Goal: Task Accomplishment & Management: Complete application form

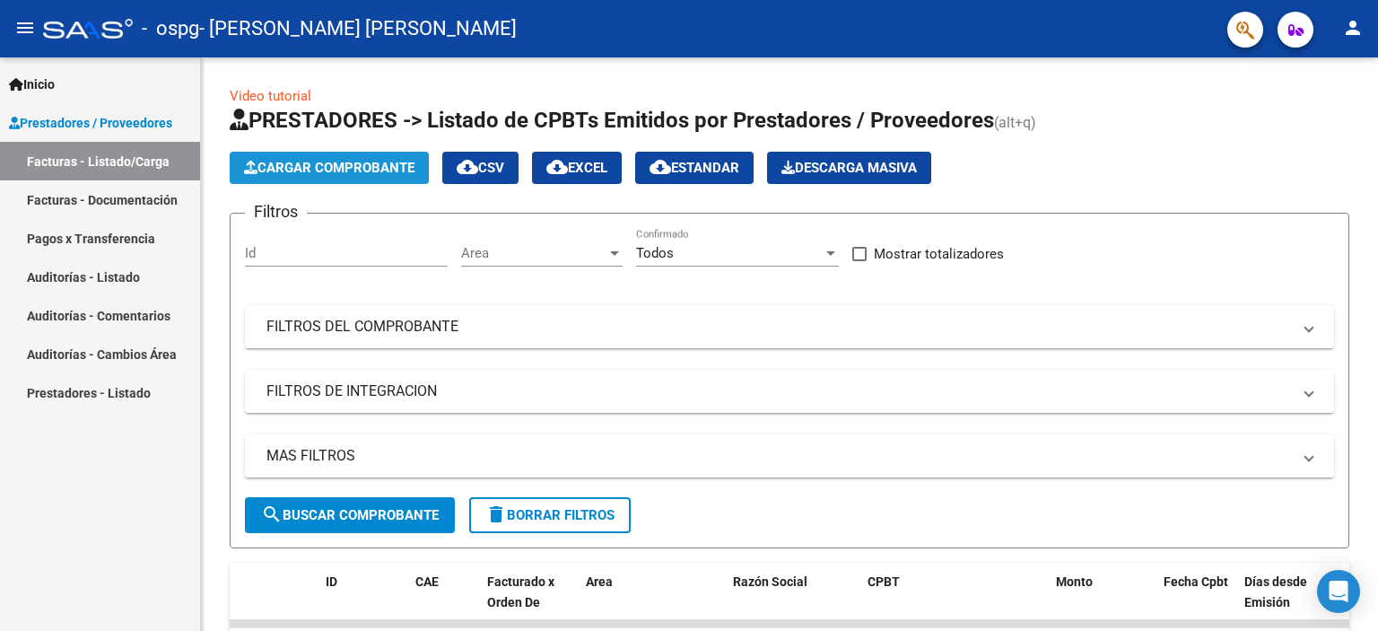
click at [323, 162] on span "Cargar Comprobante" at bounding box center [329, 168] width 170 height 16
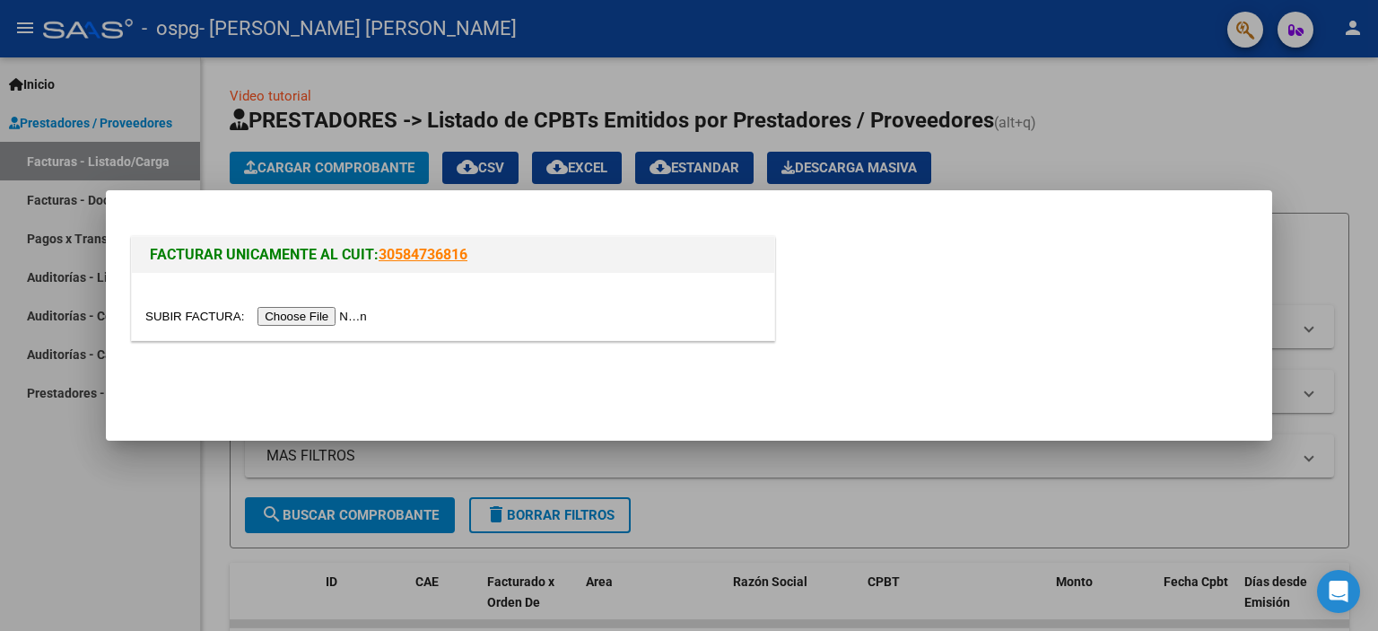
click at [188, 320] on input "file" at bounding box center [258, 316] width 227 height 19
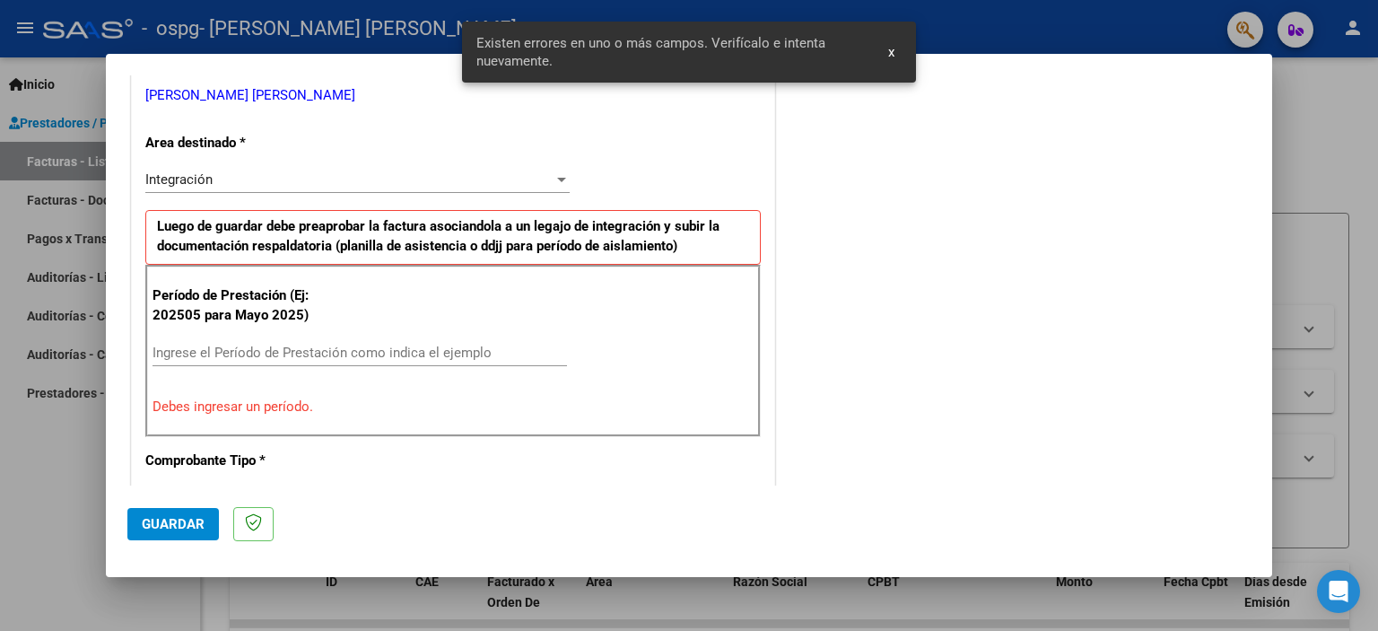
scroll to position [367, 0]
click at [244, 353] on input "Ingrese el Período de Prestación como indica el ejemplo" at bounding box center [360, 352] width 415 height 16
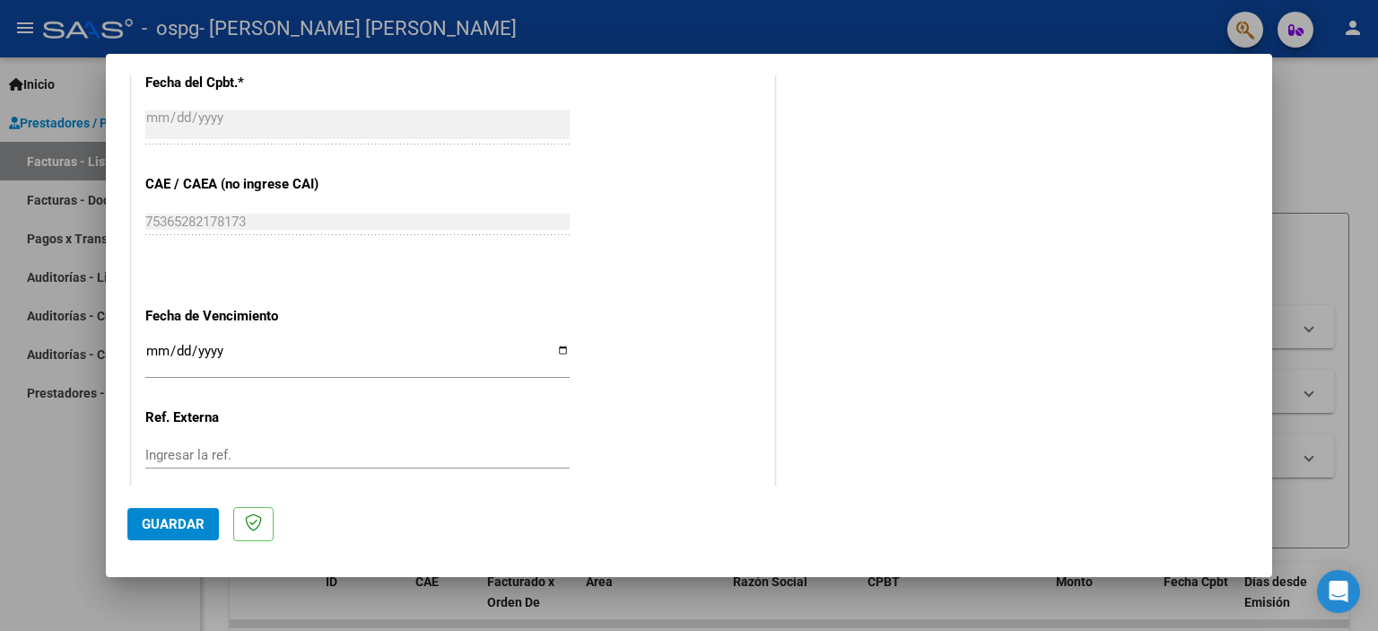
scroll to position [1145, 0]
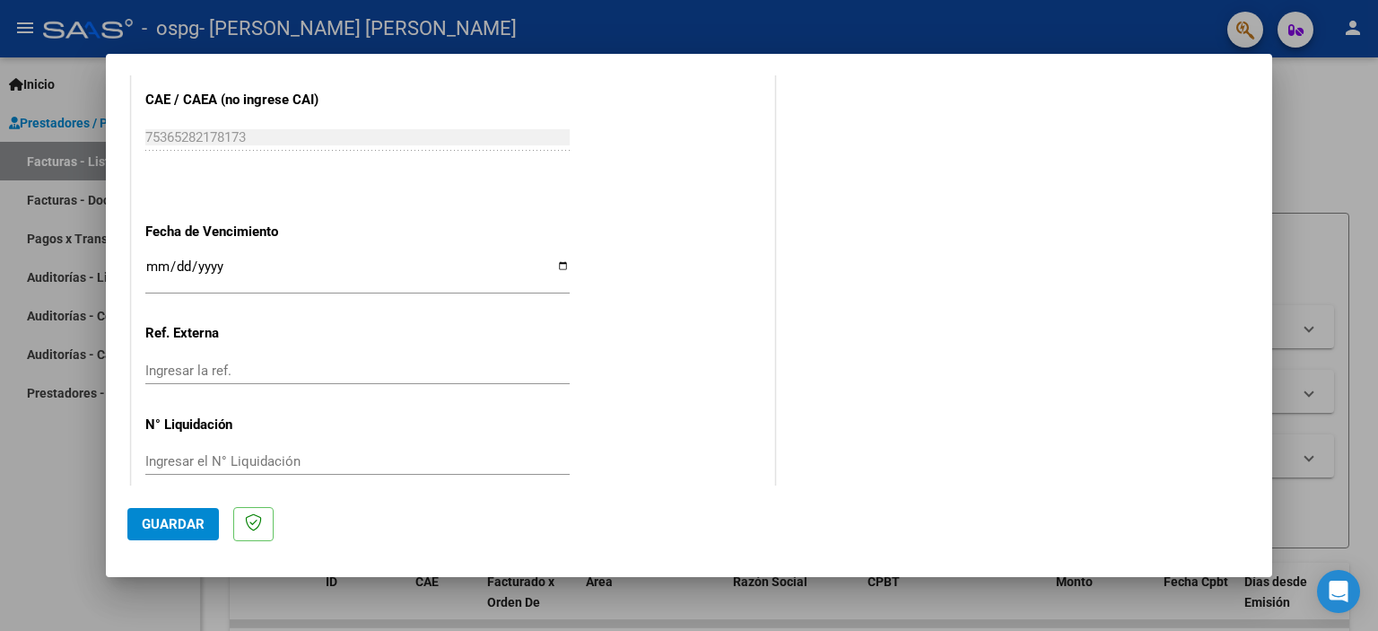
type input "202508"
click at [190, 519] on span "Guardar" at bounding box center [173, 524] width 63 height 16
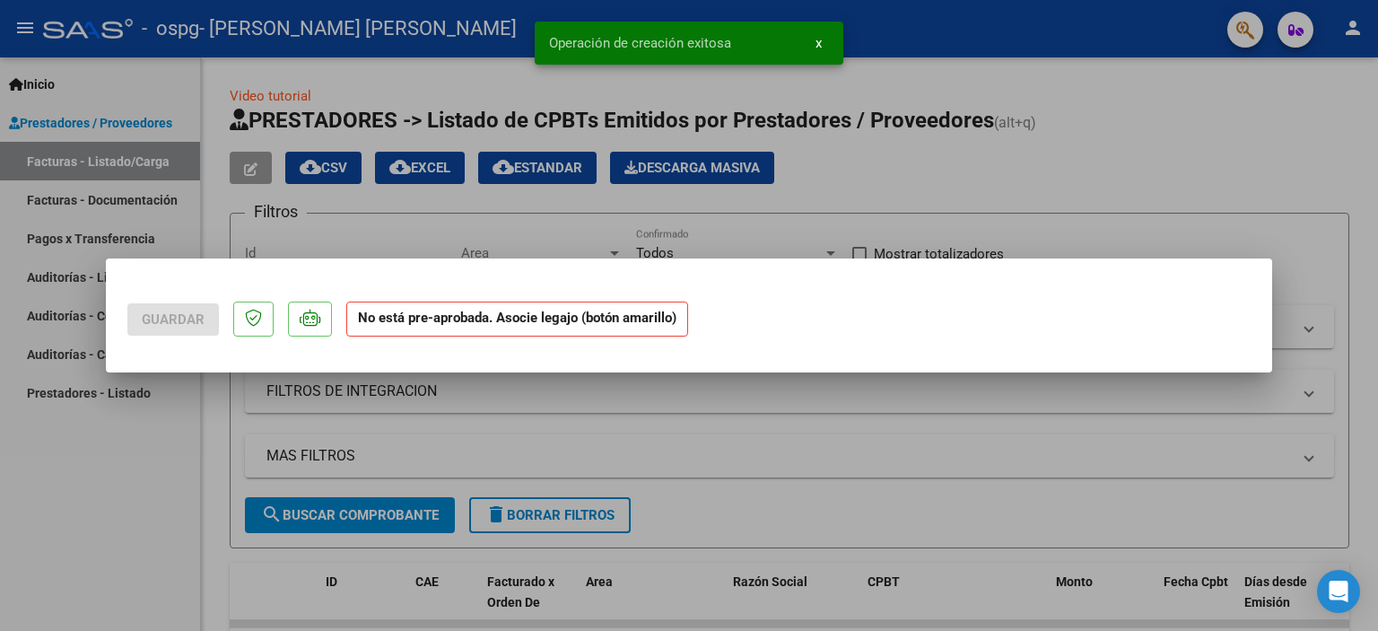
scroll to position [0, 0]
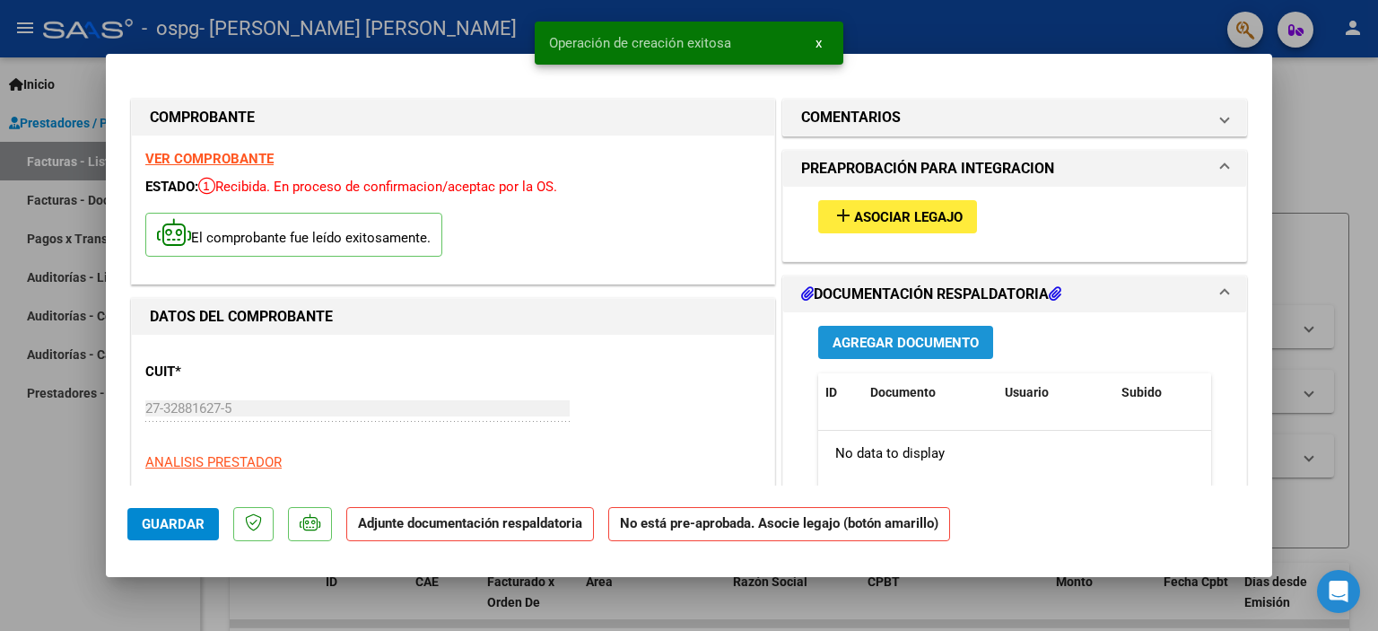
click at [863, 326] on button "Agregar Documento" at bounding box center [905, 342] width 175 height 33
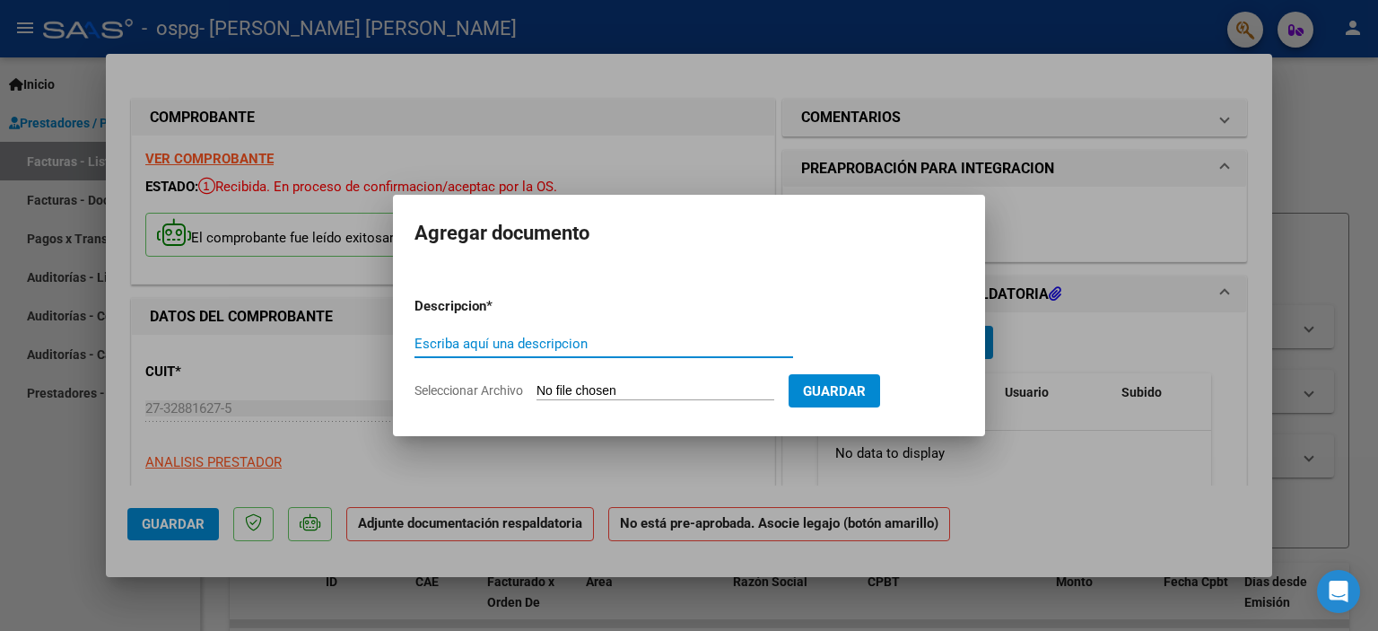
click at [548, 343] on input "Escriba aquí una descripcion" at bounding box center [604, 344] width 379 height 16
type input "planilla asistencia [PERSON_NAME]"
click at [594, 388] on input "Seleccionar Archivo" at bounding box center [656, 391] width 238 height 17
type input "C:\fakepath\[PERSON_NAME] ago.pdf"
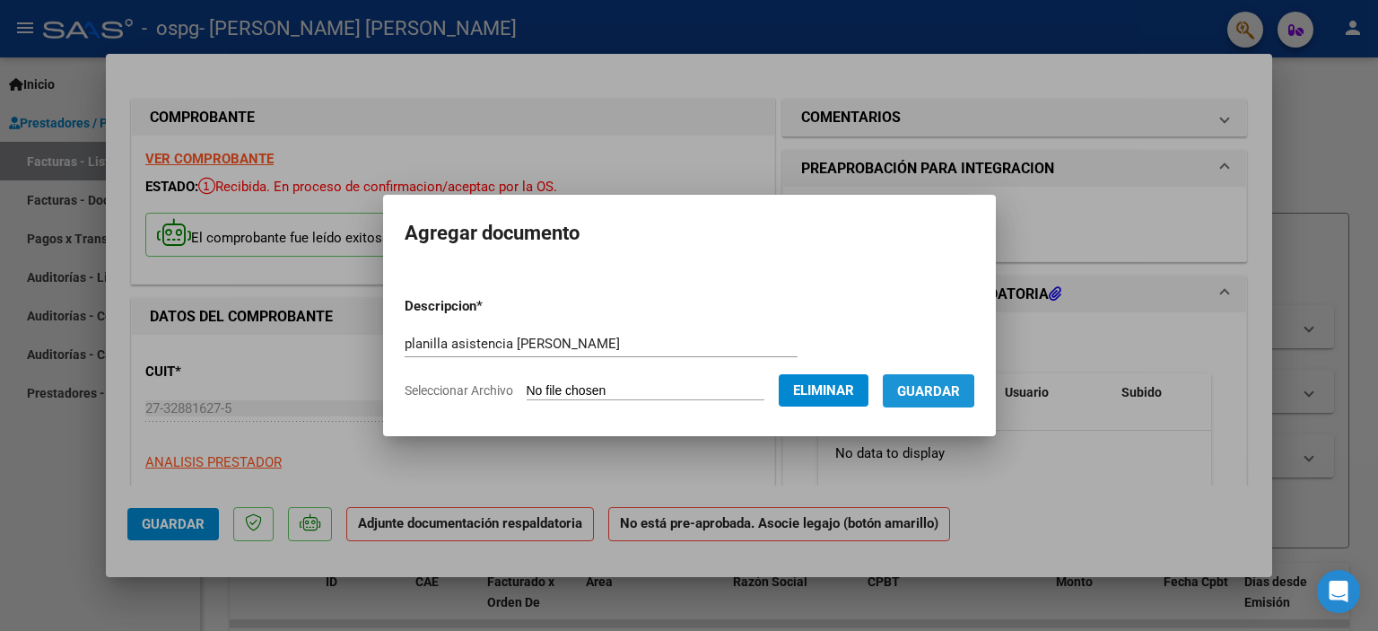
click at [914, 390] on span "Guardar" at bounding box center [928, 391] width 63 height 16
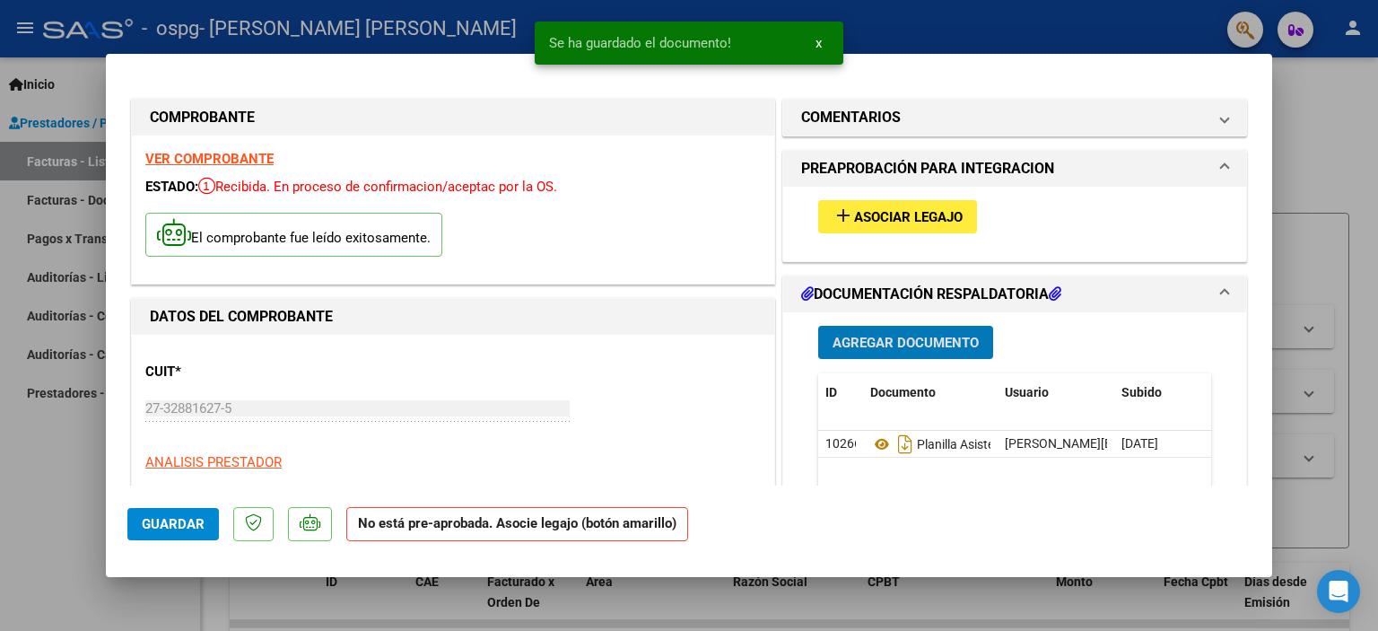
click at [877, 215] on span "Asociar Legajo" at bounding box center [908, 217] width 109 height 16
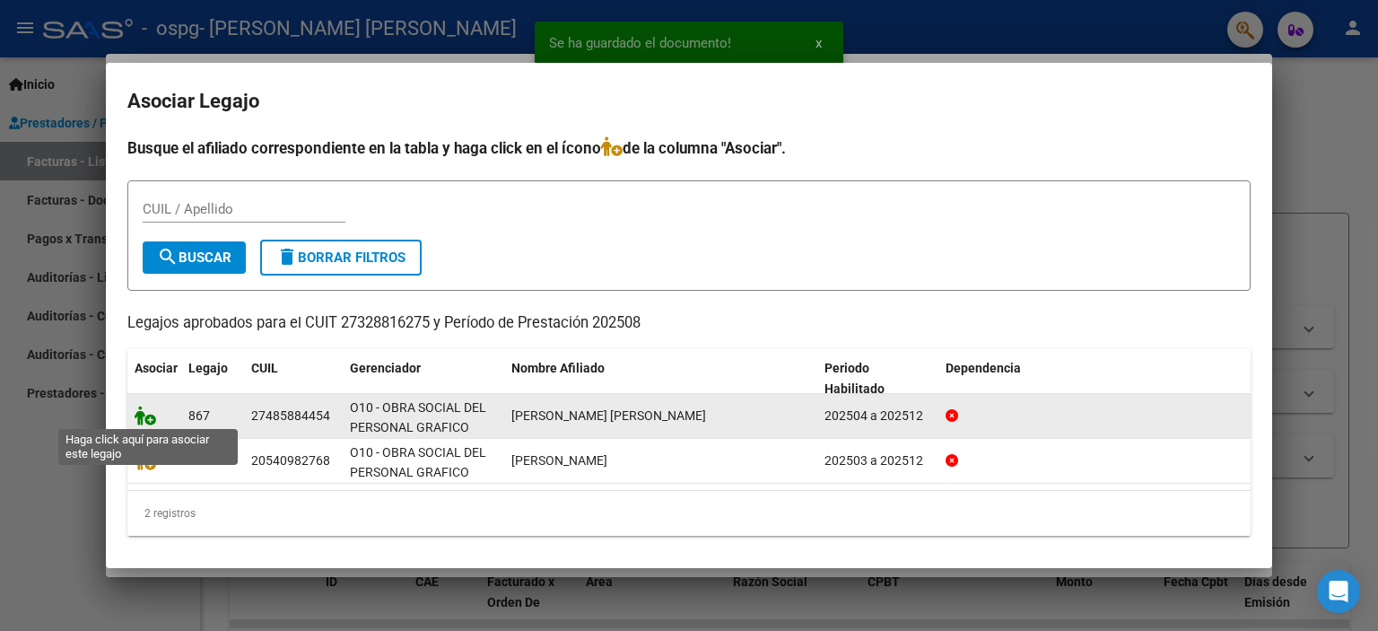
click at [147, 418] on icon at bounding box center [146, 416] width 22 height 20
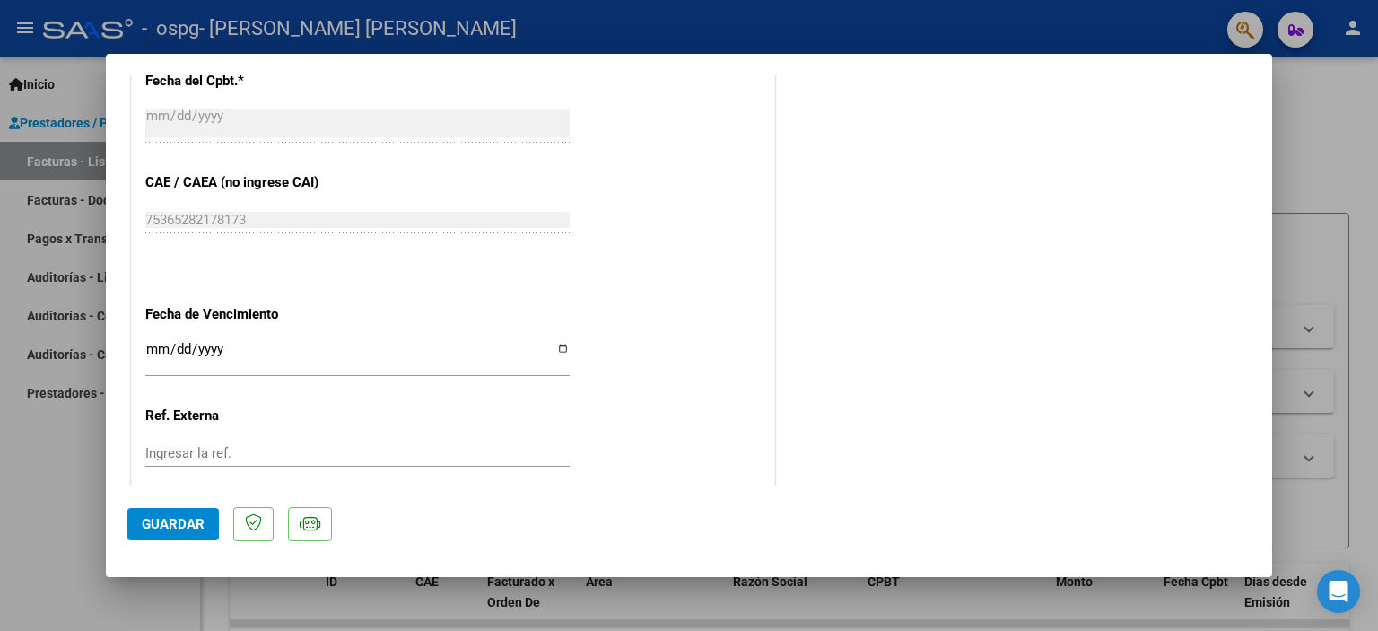
scroll to position [1173, 0]
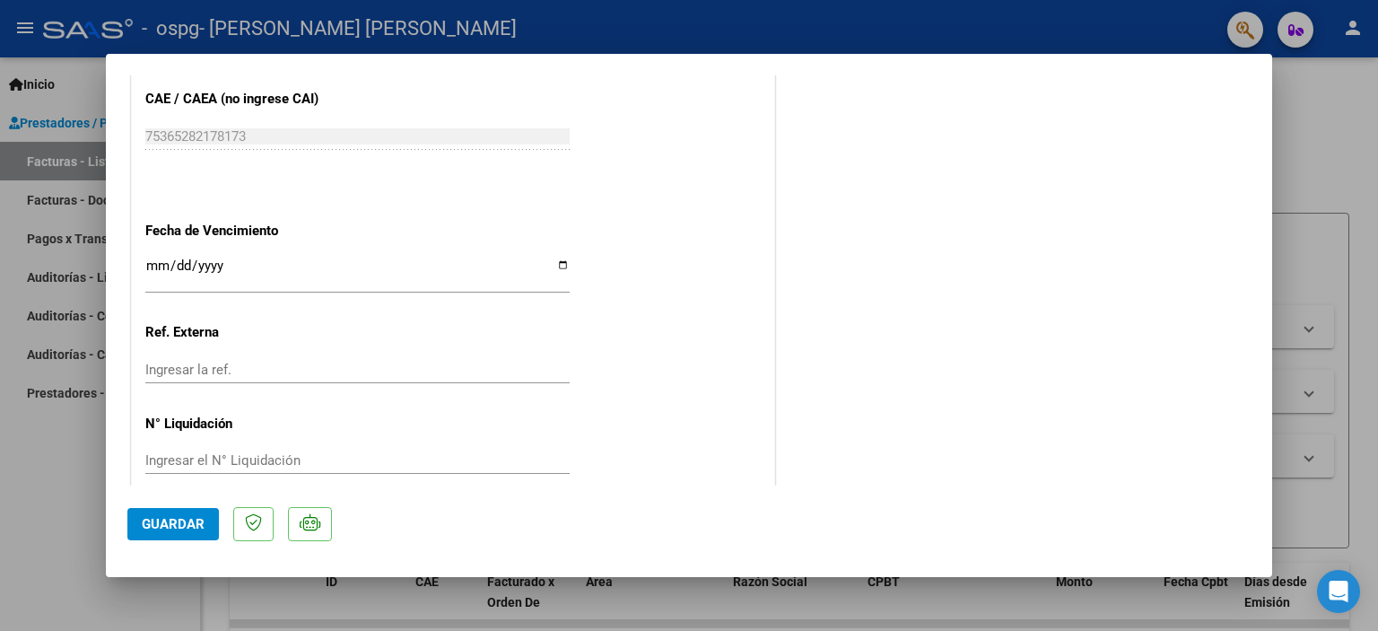
click at [180, 524] on span "Guardar" at bounding box center [173, 524] width 63 height 16
click at [816, 43] on div at bounding box center [689, 315] width 1378 height 631
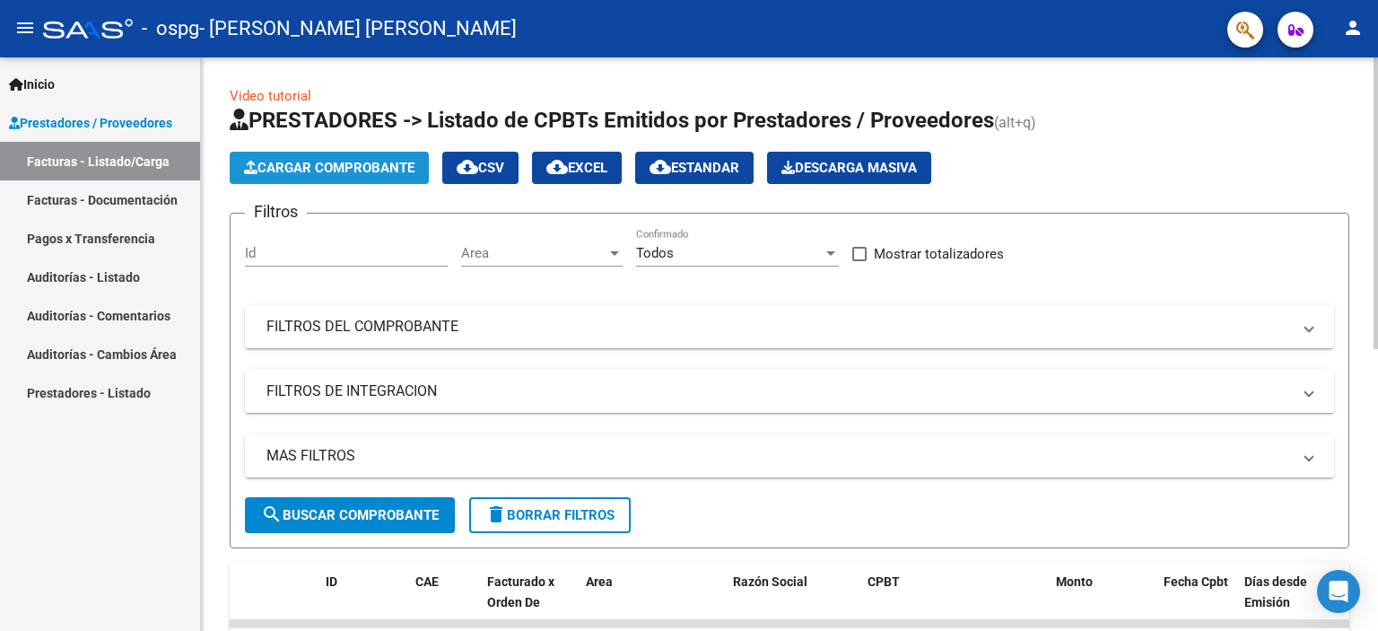
click at [341, 163] on span "Cargar Comprobante" at bounding box center [329, 168] width 170 height 16
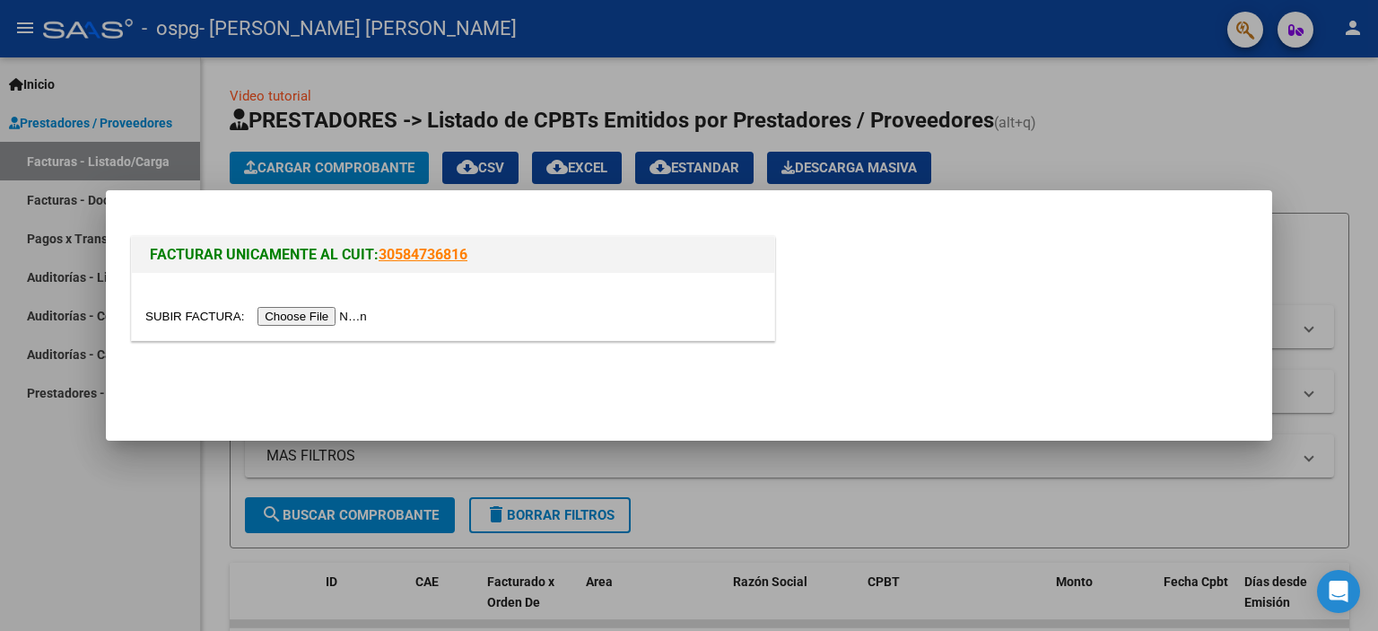
click at [188, 308] on input "file" at bounding box center [258, 316] width 227 height 19
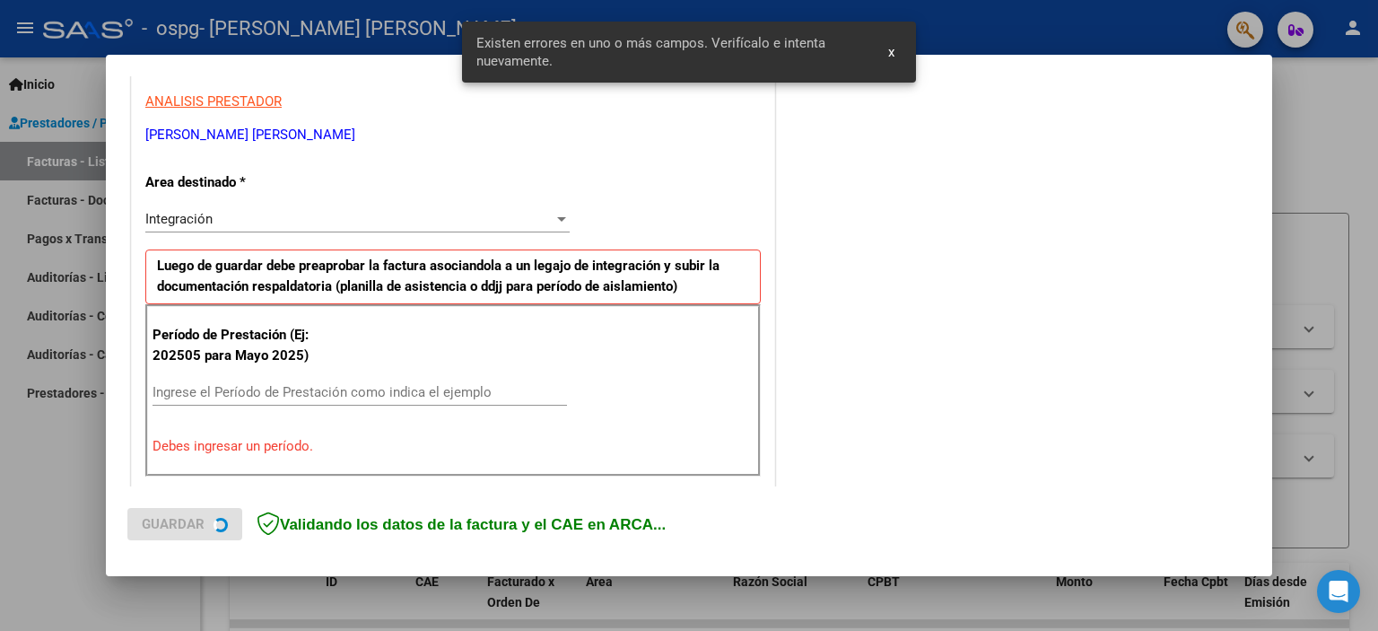
scroll to position [0, 0]
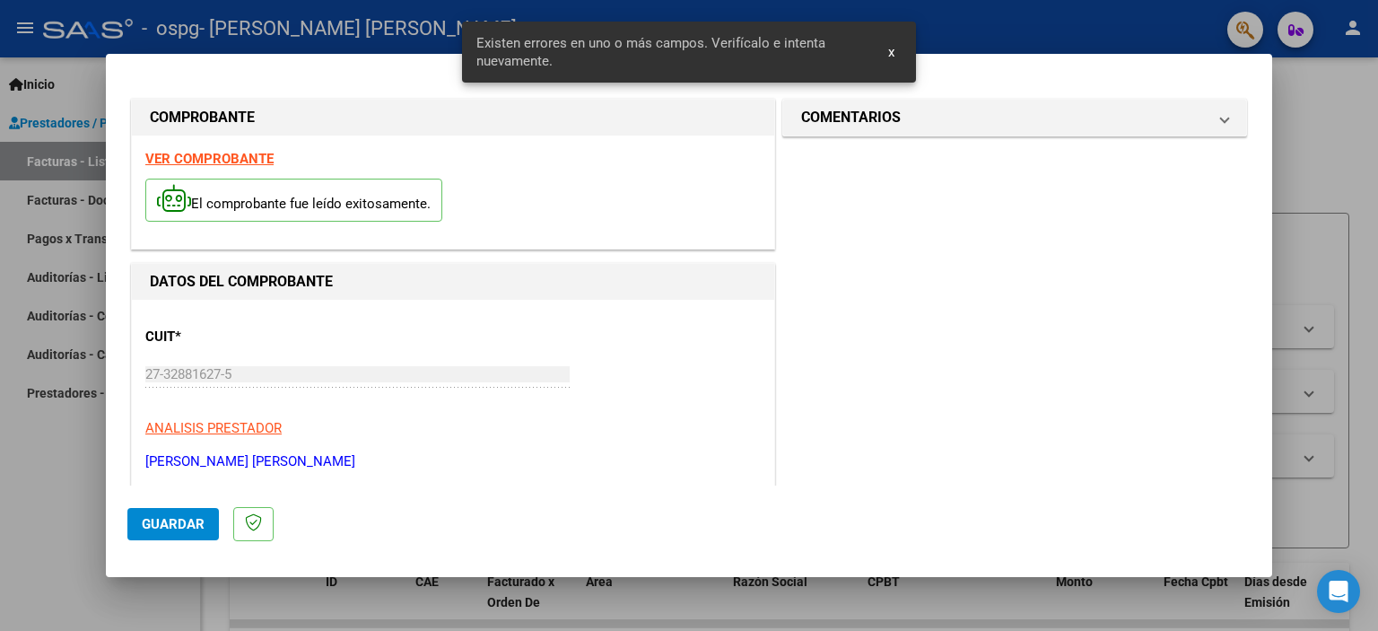
click at [189, 154] on strong "VER COMPROBANTE" at bounding box center [209, 159] width 128 height 16
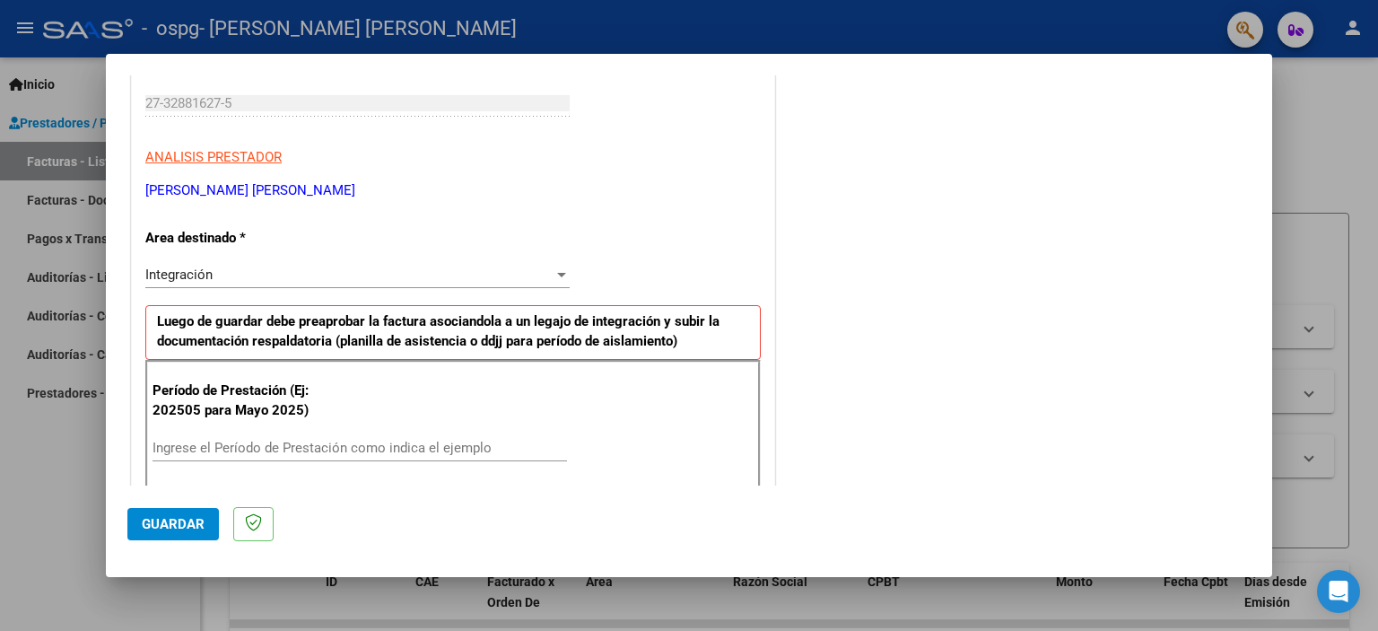
scroll to position [297, 0]
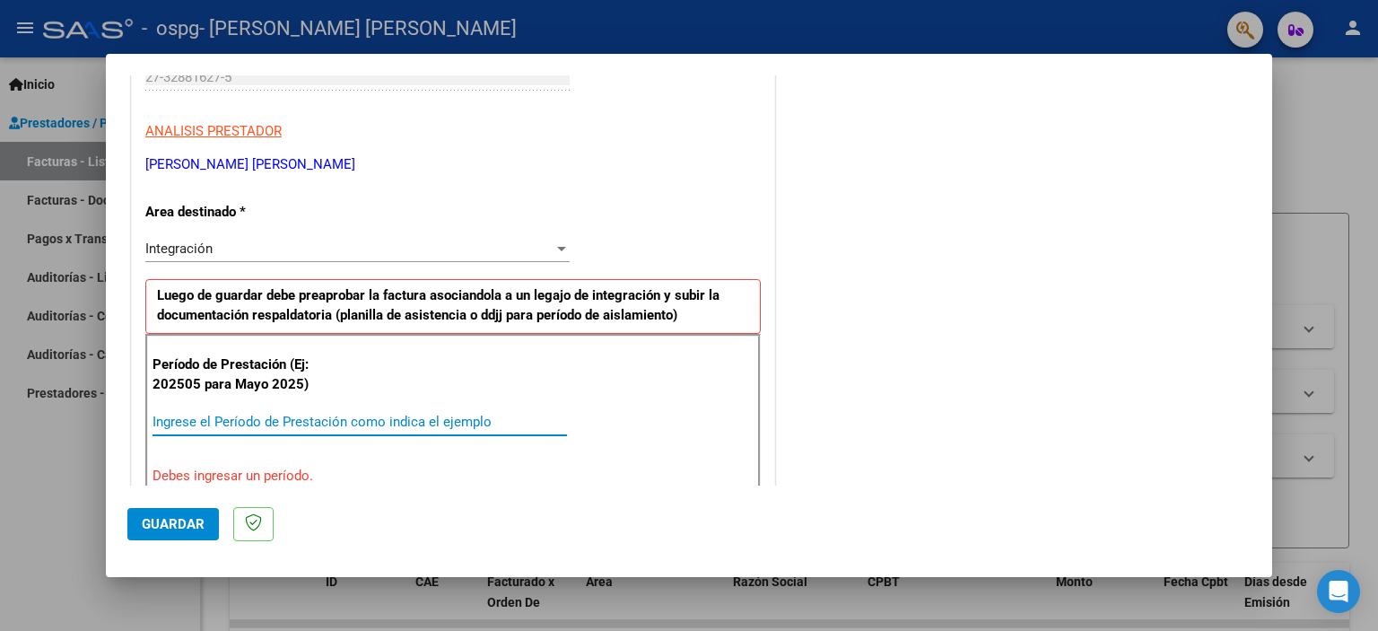
click at [221, 427] on input "Ingrese el Período de Prestación como indica el ejemplo" at bounding box center [360, 422] width 415 height 16
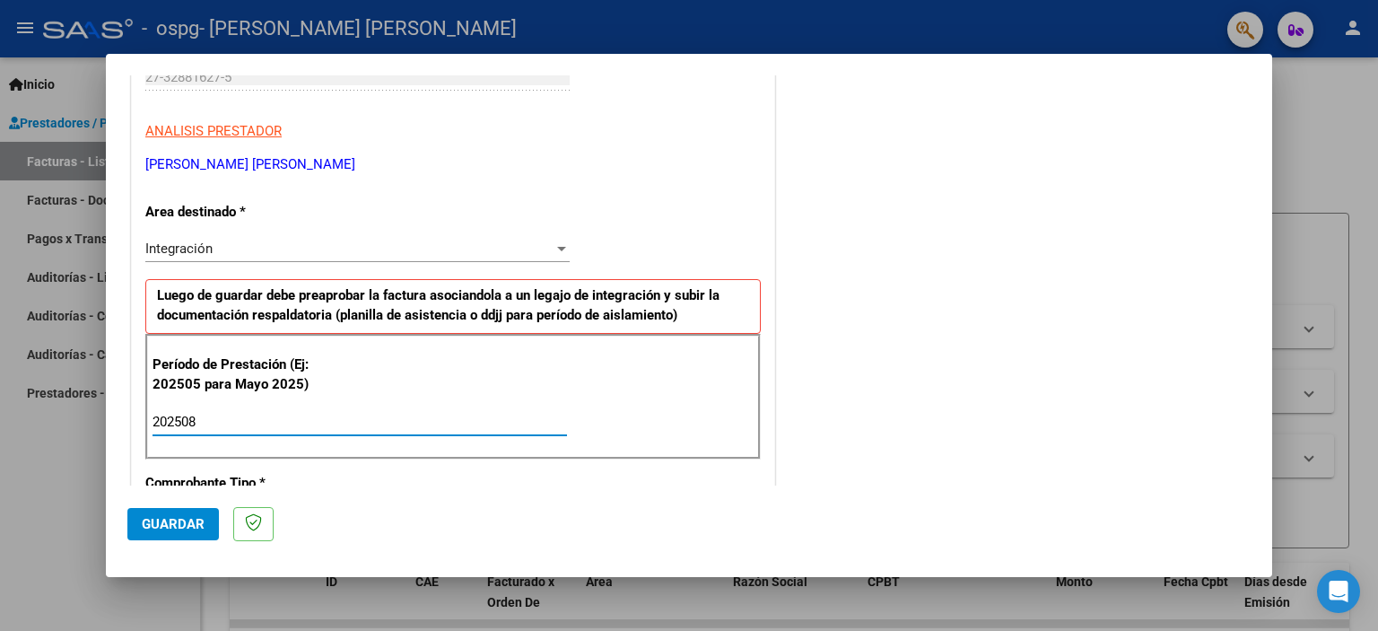
type input "202508"
click at [155, 530] on span "Guardar" at bounding box center [173, 524] width 63 height 16
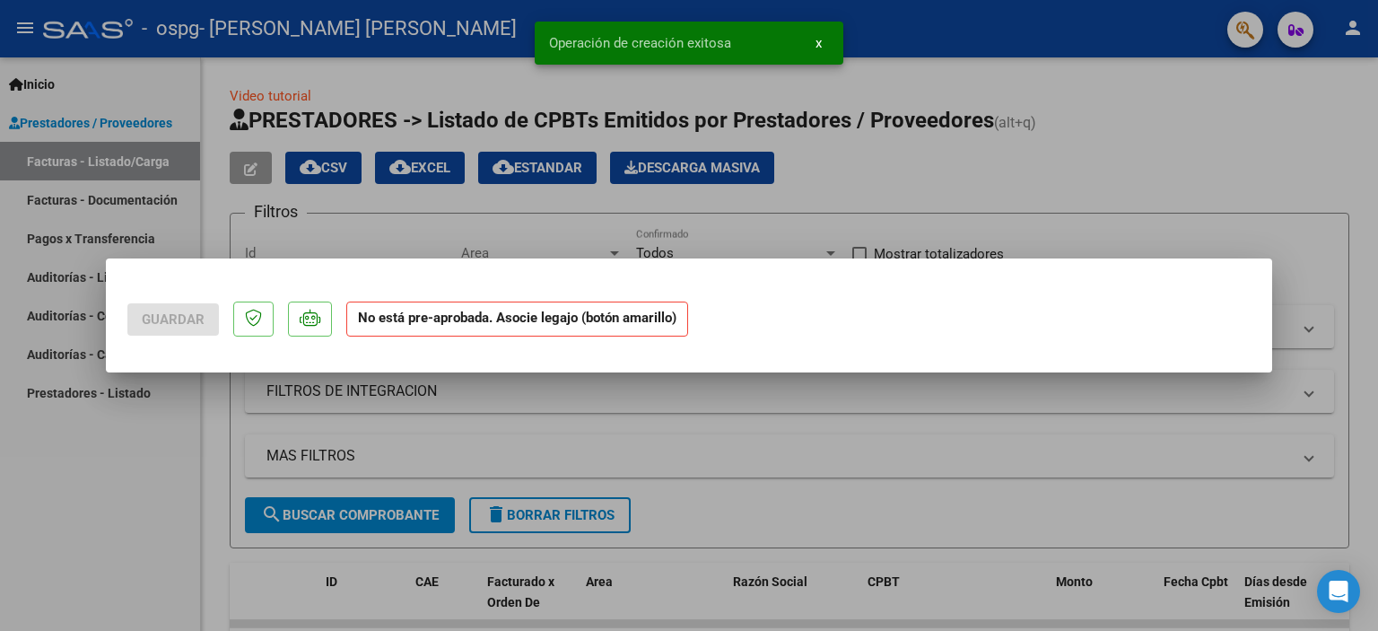
scroll to position [0, 0]
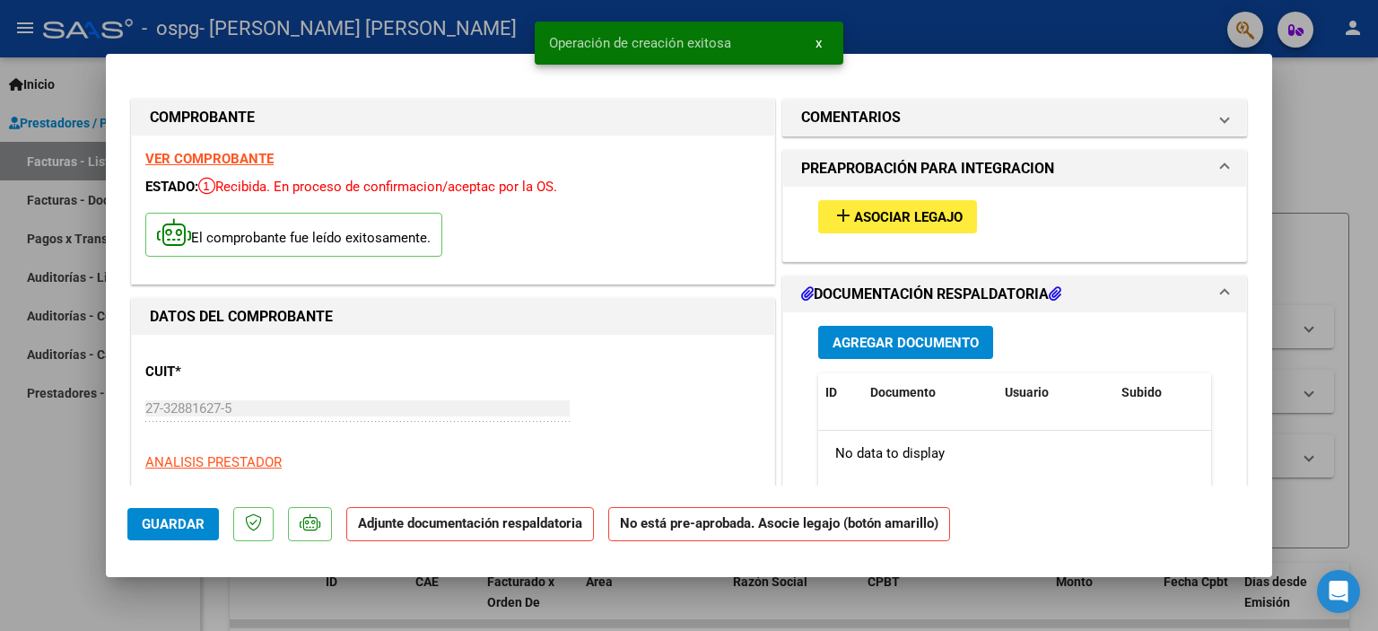
click at [899, 331] on button "Agregar Documento" at bounding box center [905, 342] width 175 height 33
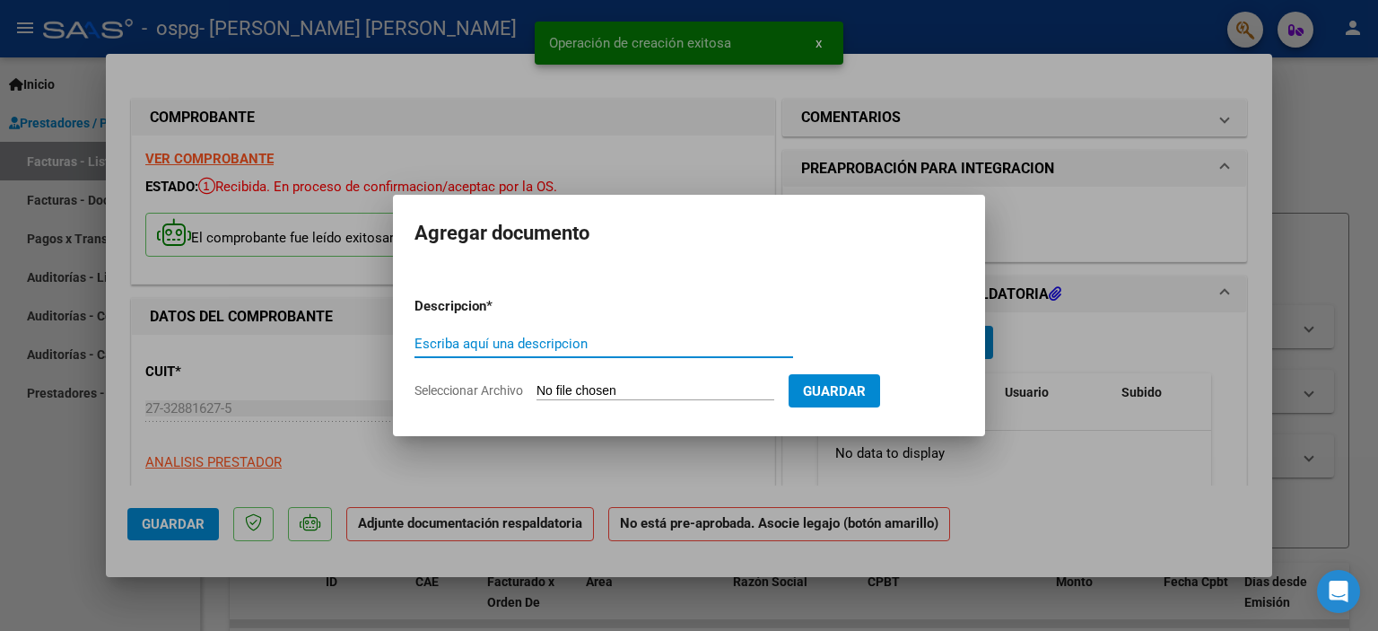
click at [547, 344] on input "Escriba aquí una descripcion" at bounding box center [604, 344] width 379 height 16
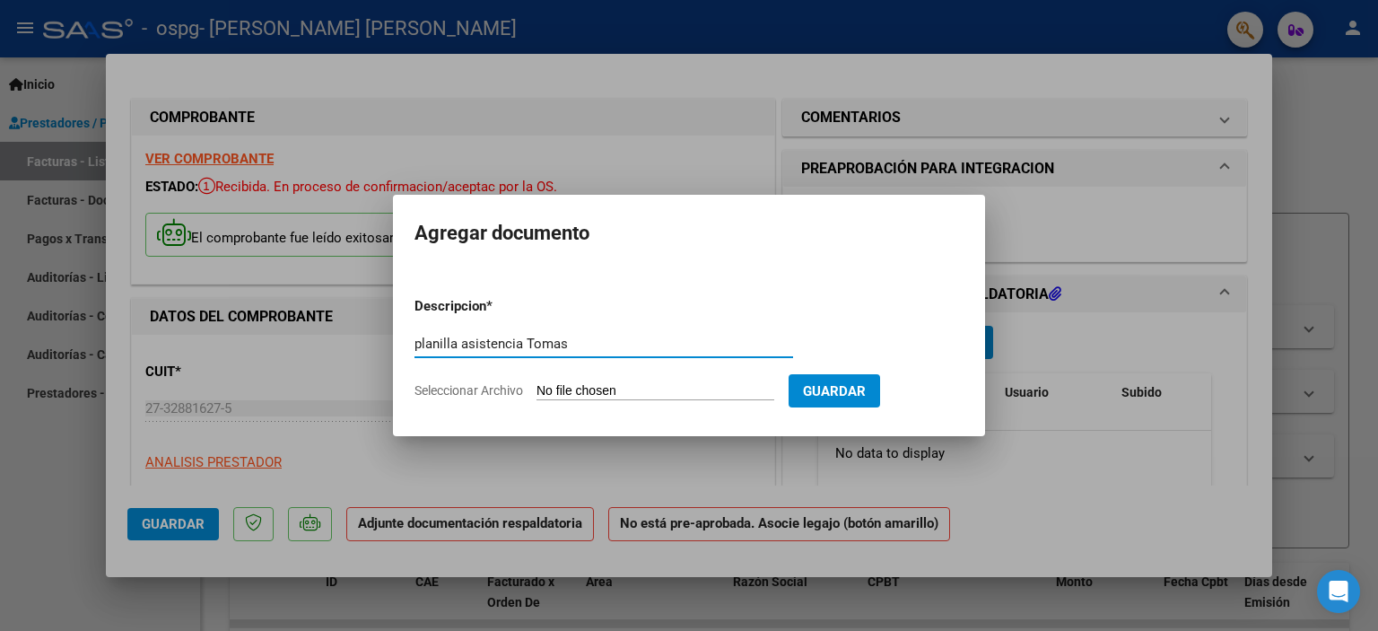
type input "planilla asistencia Tomas"
click at [592, 386] on input "Seleccionar Archivo" at bounding box center [656, 391] width 238 height 17
type input "C:\fakepath\tomas ago.pdf"
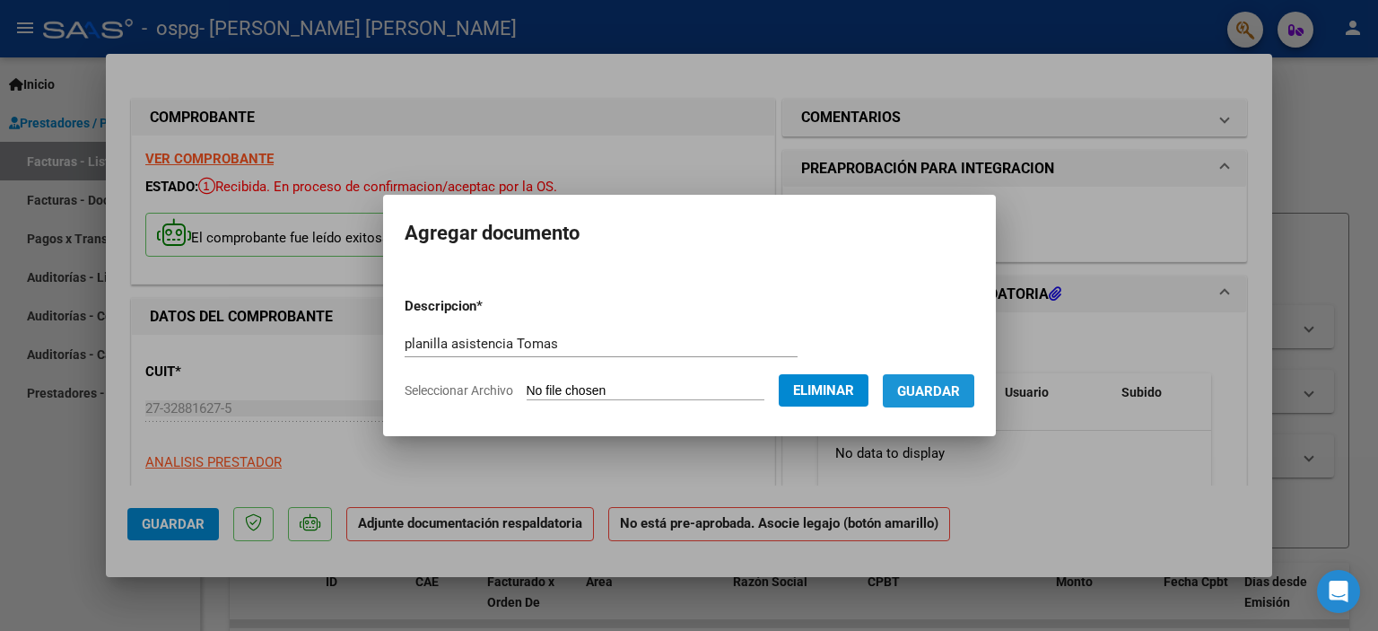
click at [897, 389] on span "Guardar" at bounding box center [928, 391] width 63 height 16
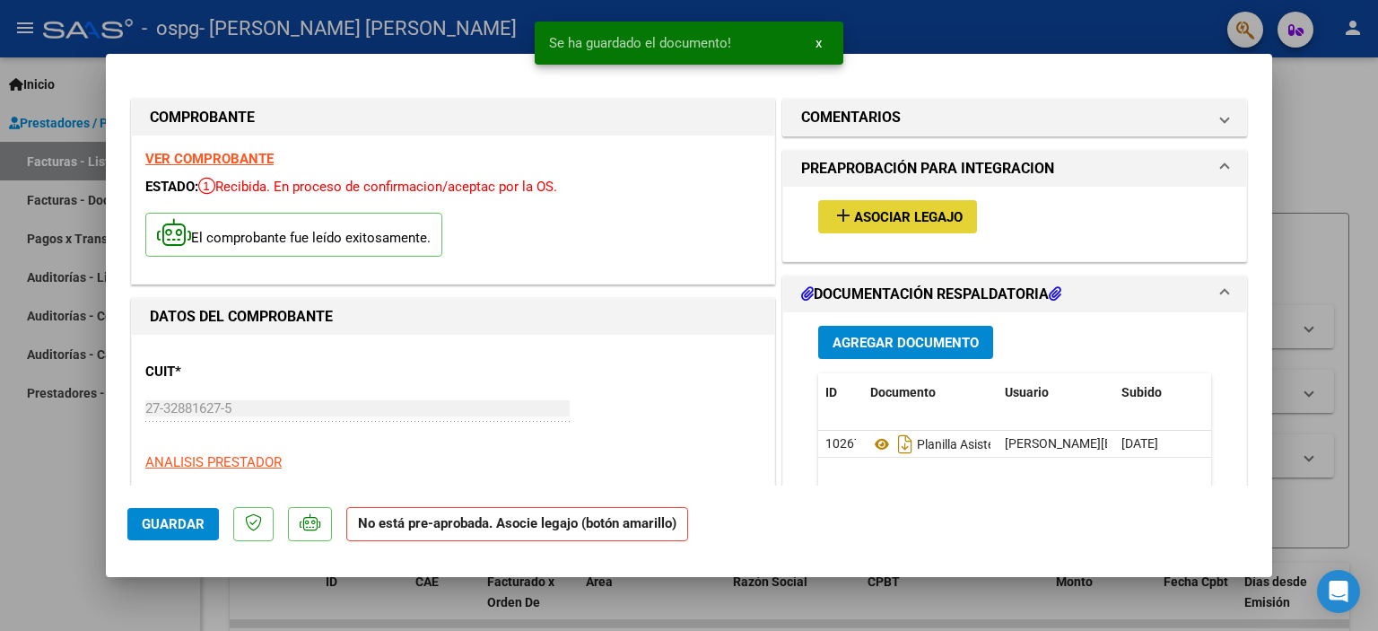
click at [838, 210] on mat-icon "add" at bounding box center [844, 216] width 22 height 22
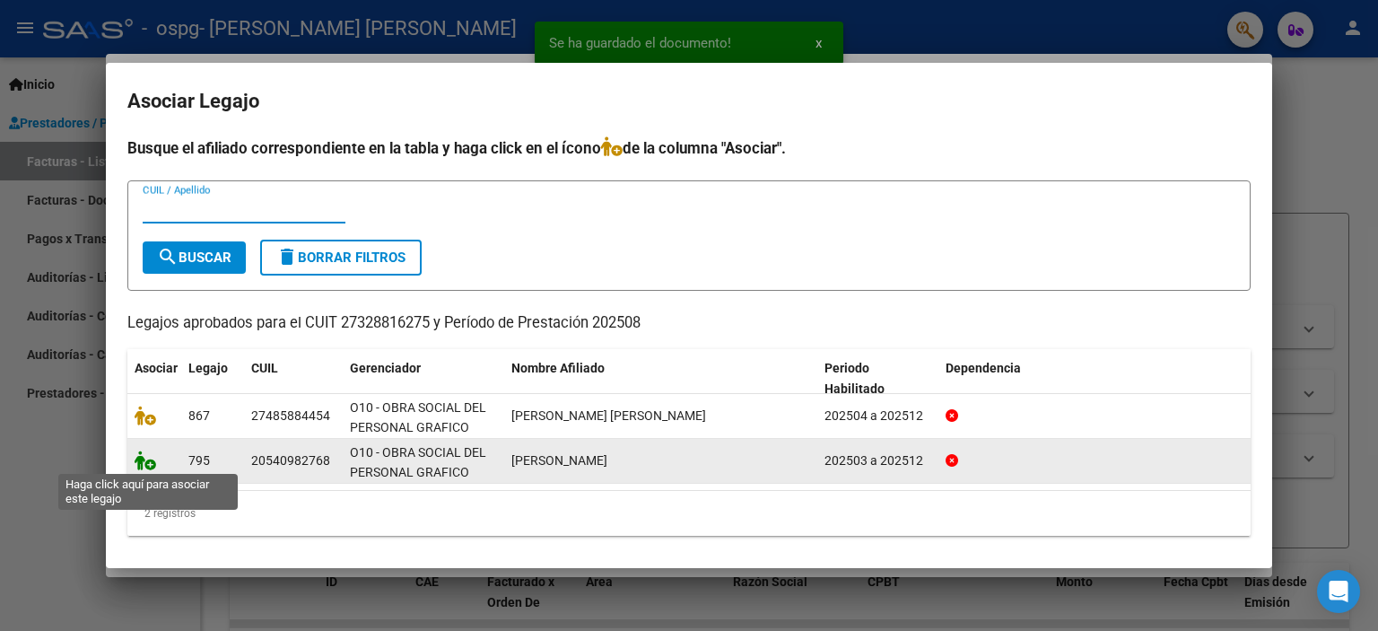
click at [148, 464] on icon at bounding box center [146, 460] width 22 height 20
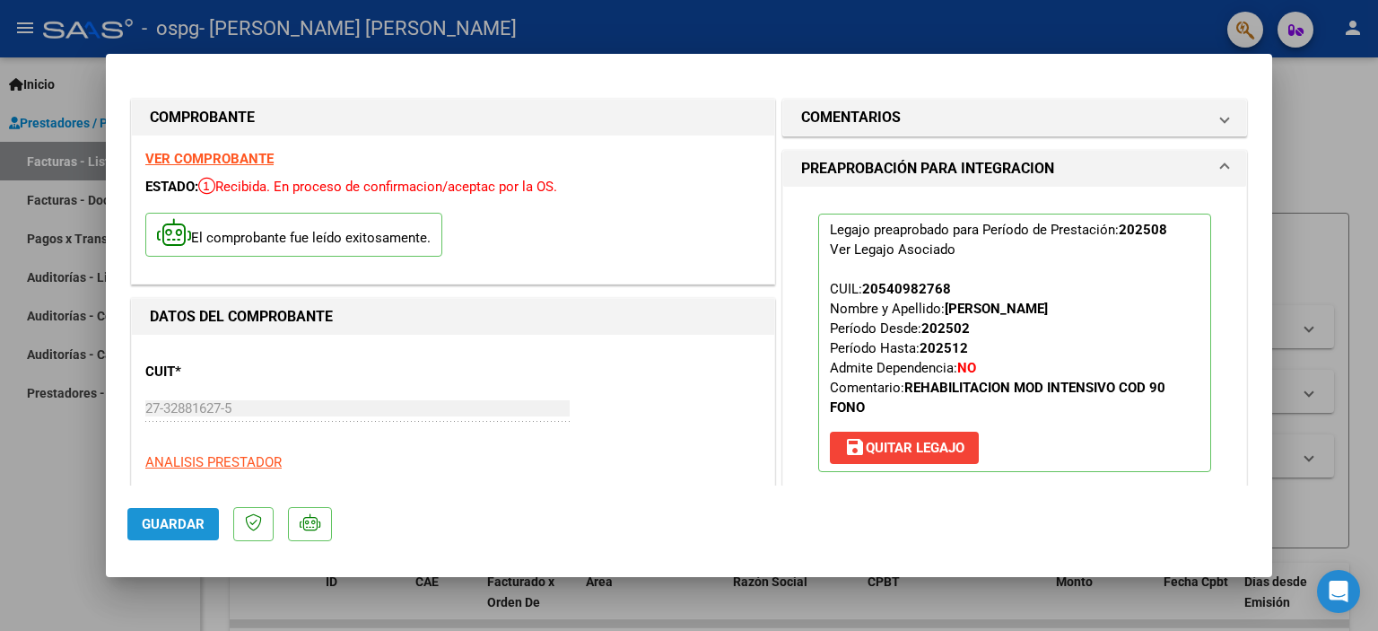
click at [180, 522] on span "Guardar" at bounding box center [173, 524] width 63 height 16
